Goal: Task Accomplishment & Management: Complete application form

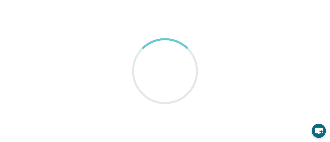
click at [132, 66] on main at bounding box center [165, 71] width 330 height 142
click at [101, 53] on main at bounding box center [165, 71] width 330 height 142
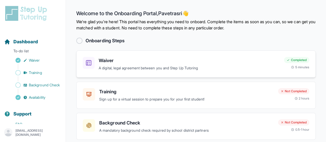
click at [108, 62] on h3 "Waiver" at bounding box center [189, 60] width 181 height 7
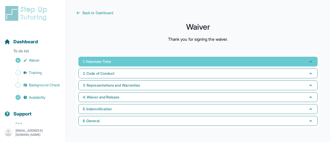
click at [115, 60] on button "1. Volunteer Tutor" at bounding box center [197, 62] width 239 height 10
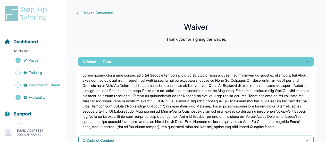
scroll to position [67, 0]
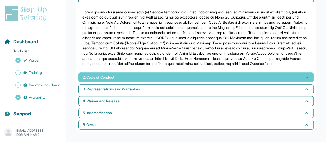
click at [115, 76] on span "2. Code of Conduct" at bounding box center [99, 77] width 32 height 5
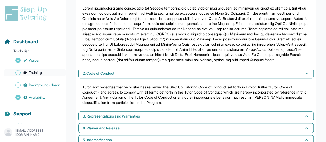
click at [39, 73] on span "Training" at bounding box center [35, 72] width 13 height 5
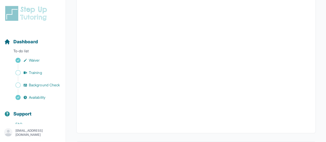
scroll to position [221, 0]
click at [34, 84] on span "Background Check" at bounding box center [44, 85] width 31 height 5
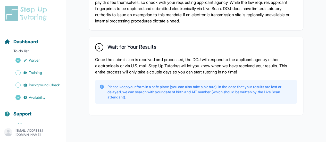
scroll to position [431, 0]
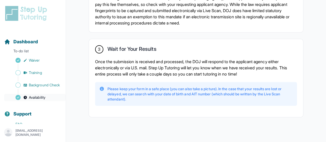
click at [41, 100] on span "Availability" at bounding box center [37, 97] width 17 height 5
